Goal: Check status

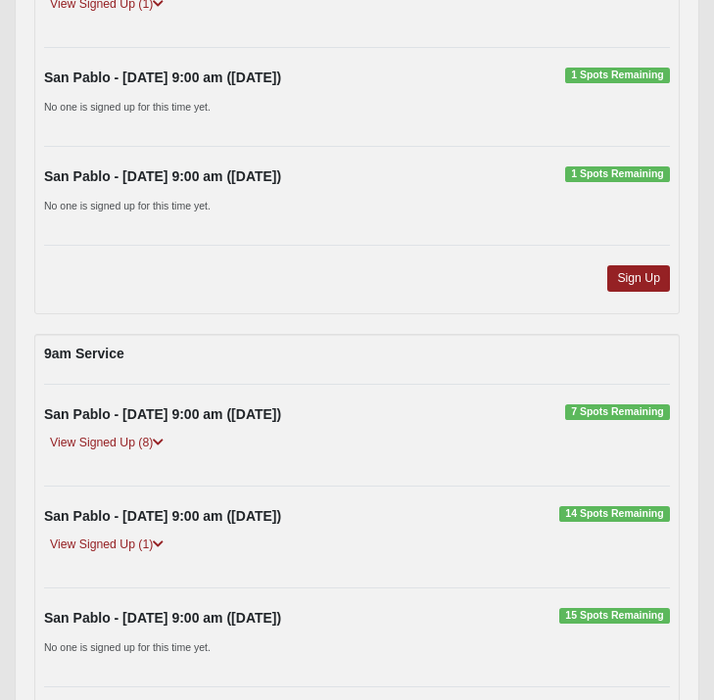
scroll to position [4858, 0]
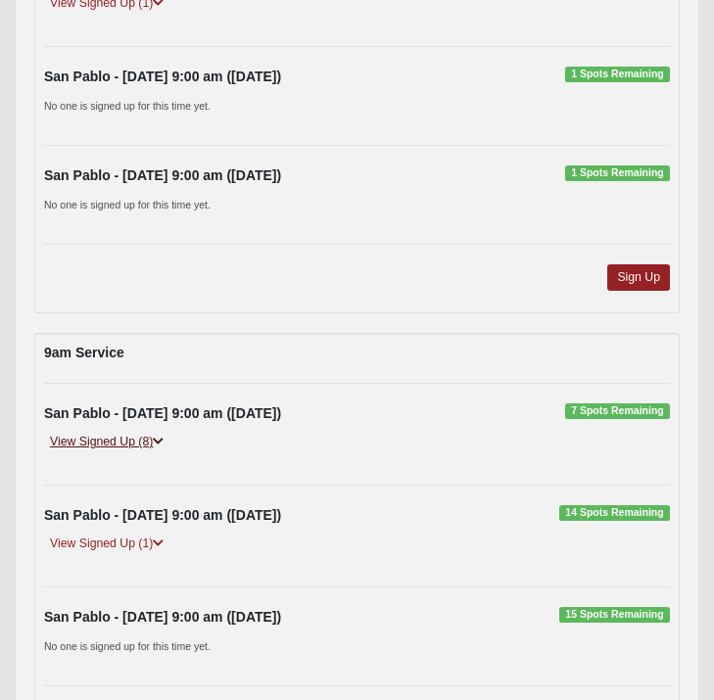
click at [101, 436] on link "View Signed Up (8)" at bounding box center [106, 442] width 125 height 21
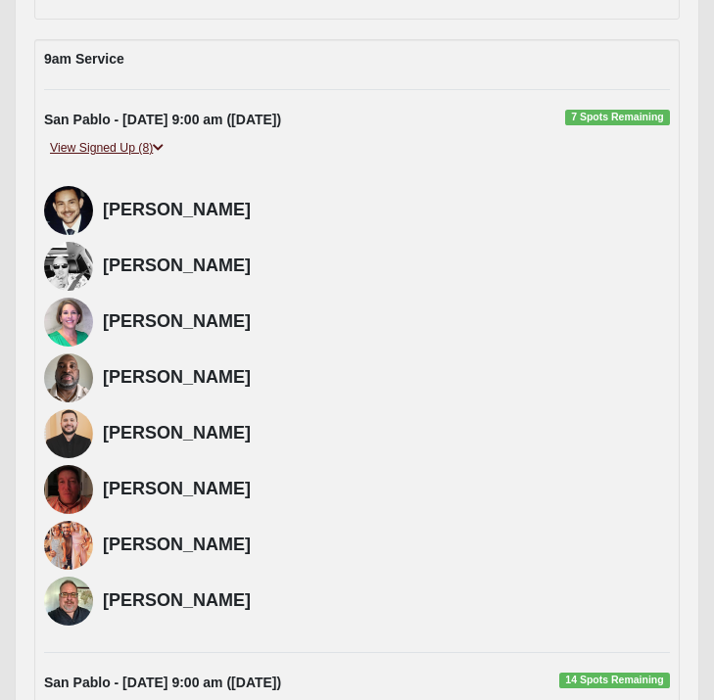
scroll to position [5174, 0]
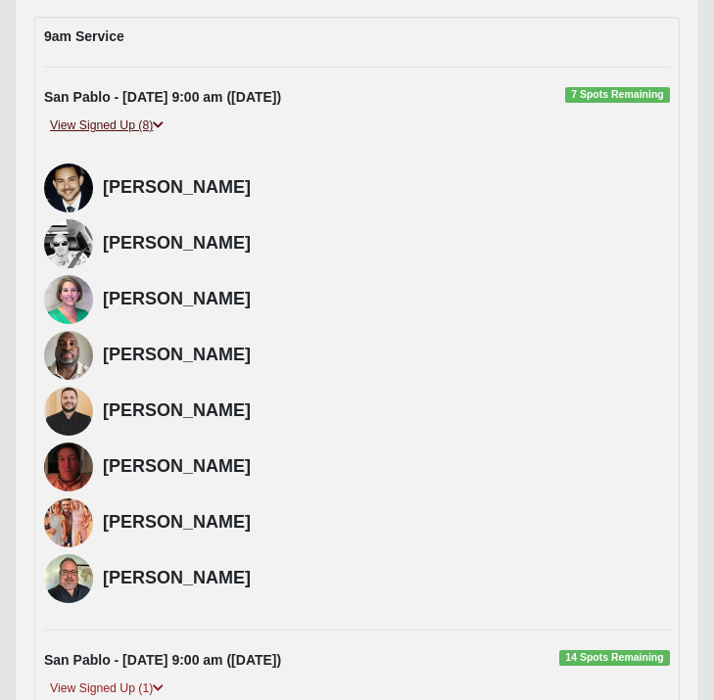
click at [120, 119] on link "View Signed Up (8)" at bounding box center [106, 126] width 125 height 21
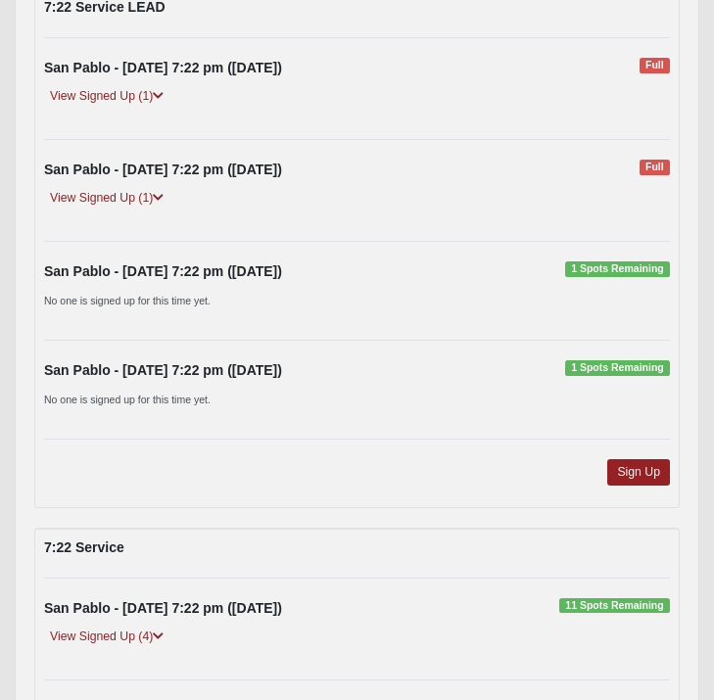
scroll to position [3251, 0]
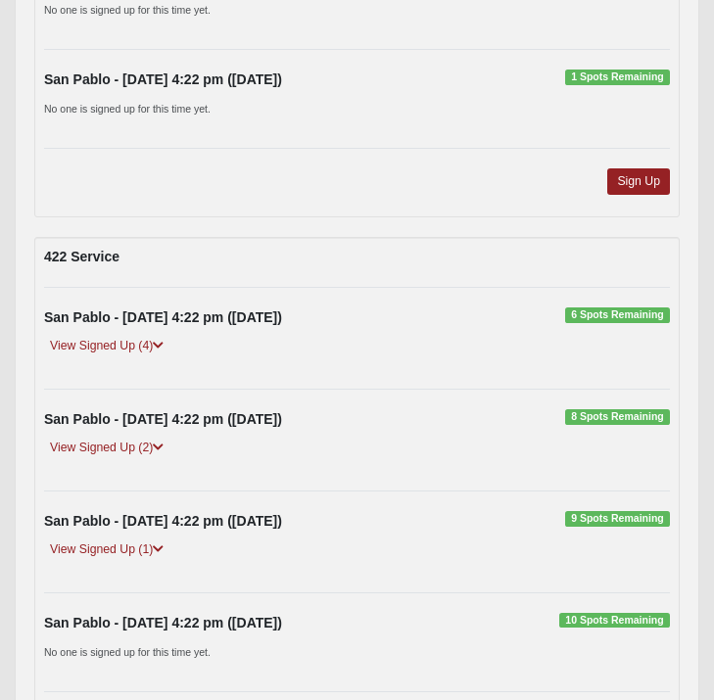
scroll to position [7113, 0]
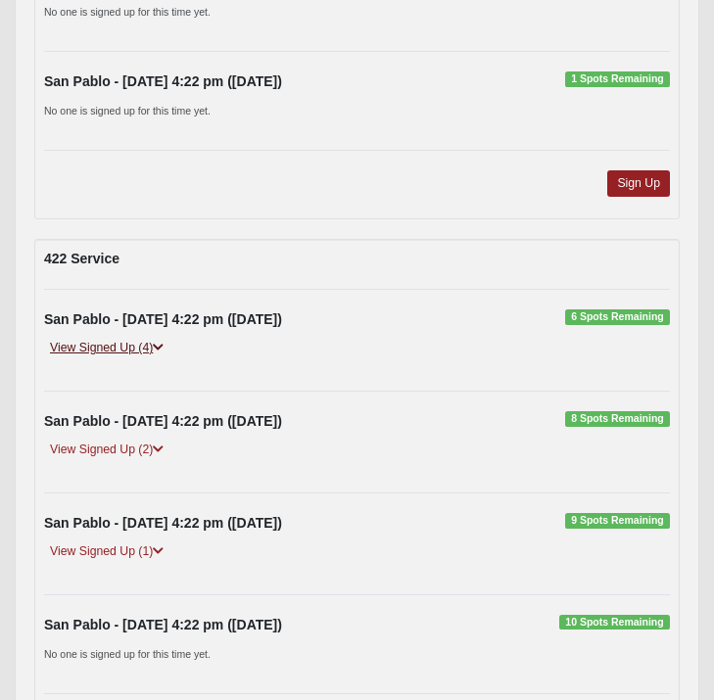
click at [100, 345] on link "View Signed Up (4)" at bounding box center [106, 348] width 125 height 21
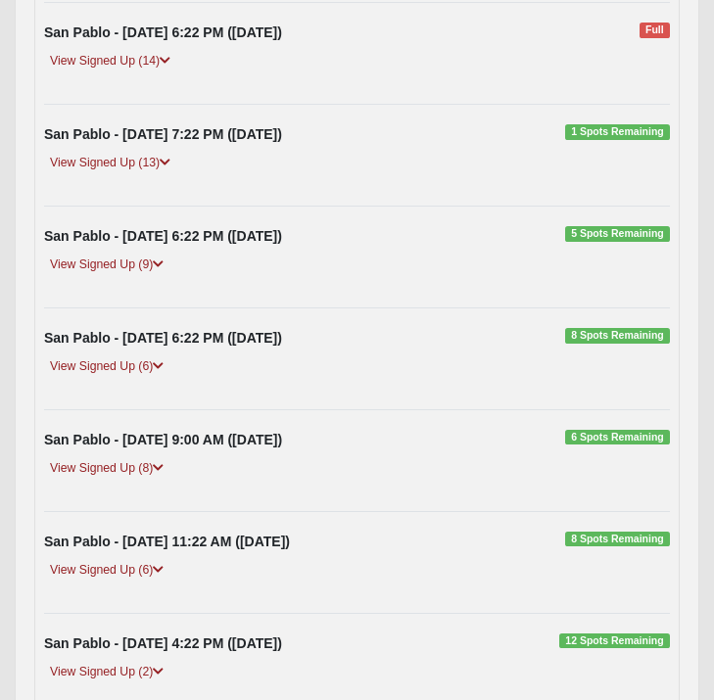
scroll to position [421, 0]
